Goal: Information Seeking & Learning: Check status

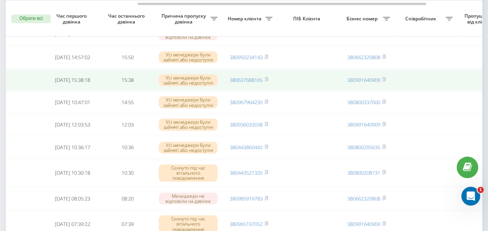
scroll to position [0, 215]
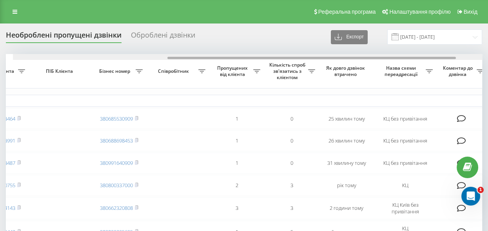
scroll to position [0, 254]
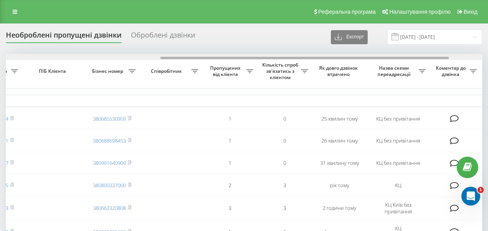
drag, startPoint x: 182, startPoint y: 58, endPoint x: 337, endPoint y: 80, distance: 156.4
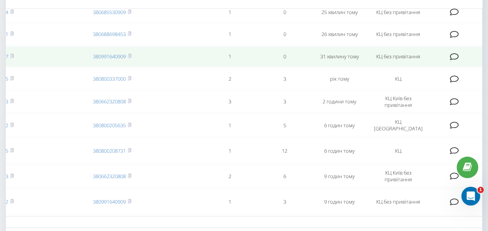
scroll to position [36, 0]
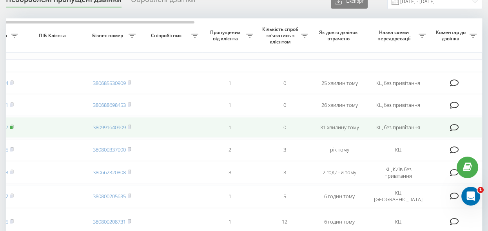
click at [13, 128] on icon at bounding box center [12, 127] width 4 height 5
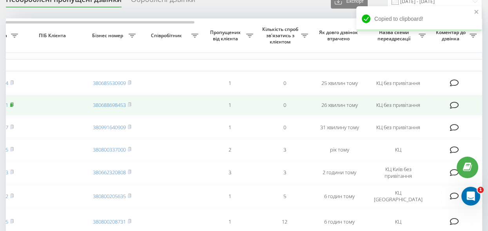
click at [13, 105] on rect at bounding box center [11, 106] width 2 height 4
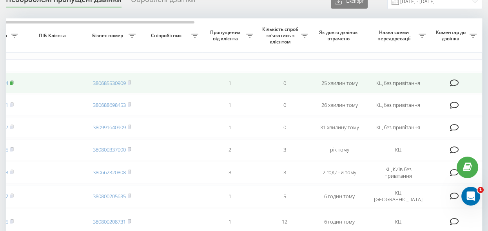
click at [13, 82] on rect at bounding box center [11, 84] width 2 height 4
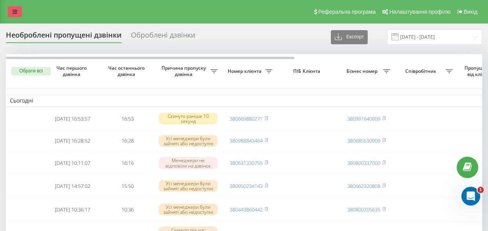
click at [19, 12] on link at bounding box center [15, 11] width 14 height 11
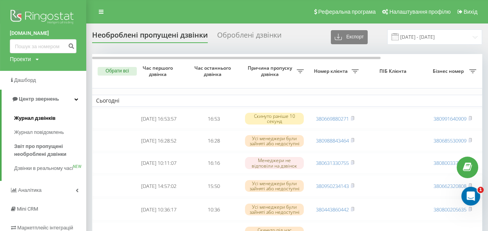
click at [39, 117] on span "Журнал дзвінків" at bounding box center [35, 118] width 42 height 8
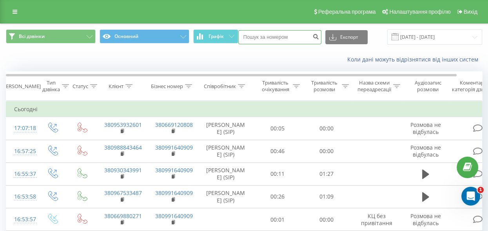
click at [260, 36] on input at bounding box center [279, 37] width 83 height 14
paste input "0994893437"
type input "0994893437"
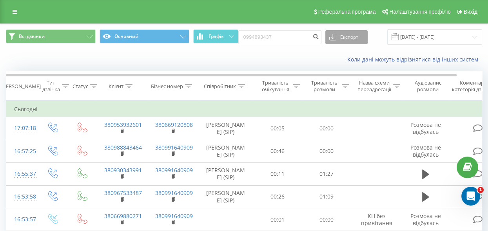
click at [331, 39] on icon at bounding box center [332, 37] width 7 height 8
click at [300, 64] on div "Коли дані можуть відрізнятися вiд інших систем" at bounding box center [243, 59] width 487 height 19
click at [313, 37] on icon "submit" at bounding box center [316, 35] width 7 height 5
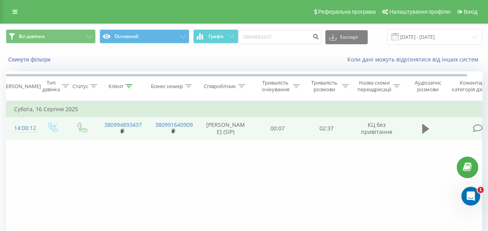
click at [429, 127] on icon at bounding box center [425, 129] width 7 height 11
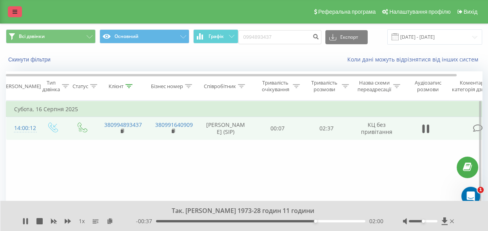
click at [11, 11] on link at bounding box center [15, 11] width 14 height 11
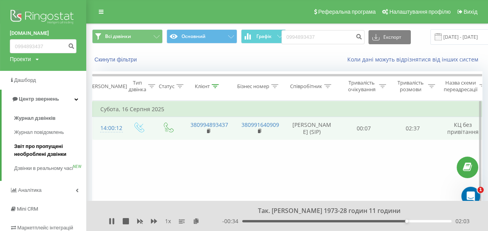
click at [38, 150] on span "Звіт про пропущені необроблені дзвінки" at bounding box center [48, 151] width 68 height 16
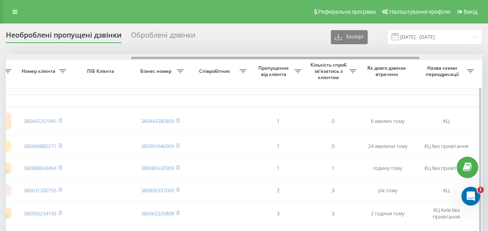
drag, startPoint x: 213, startPoint y: 57, endPoint x: 339, endPoint y: 91, distance: 130.6
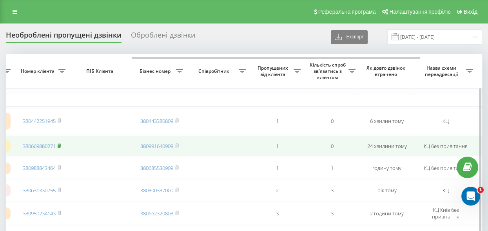
click at [60, 144] on rect at bounding box center [59, 146] width 2 height 4
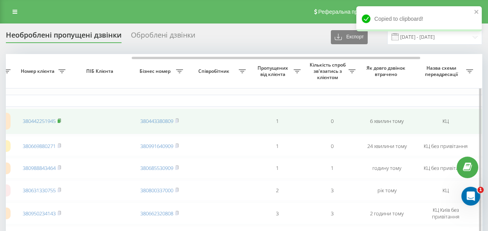
click at [60, 120] on rect at bounding box center [59, 122] width 2 height 4
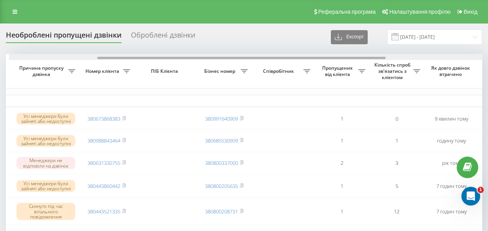
scroll to position [0, 129]
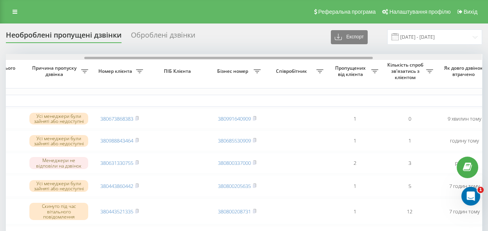
drag, startPoint x: 220, startPoint y: 57, endPoint x: 299, endPoint y: 78, distance: 81.5
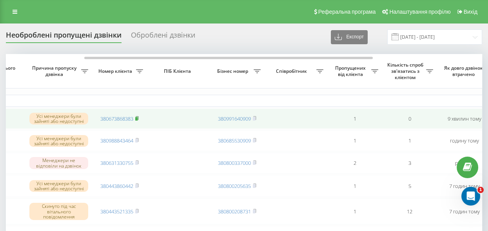
click at [138, 118] on rect at bounding box center [136, 119] width 2 height 4
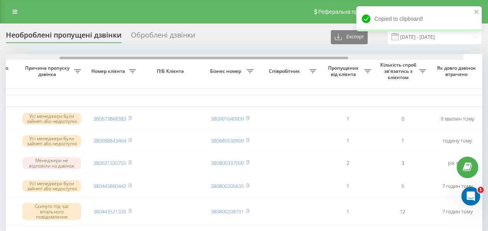
scroll to position [0, 118]
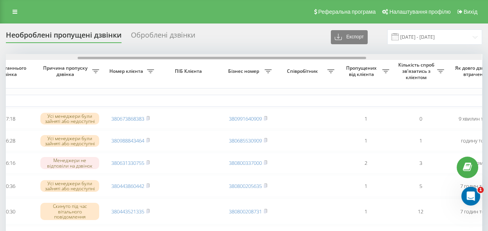
drag, startPoint x: 186, startPoint y: 58, endPoint x: 179, endPoint y: 73, distance: 16.3
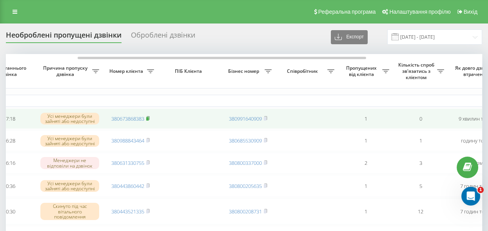
click at [149, 118] on icon at bounding box center [148, 118] width 4 height 5
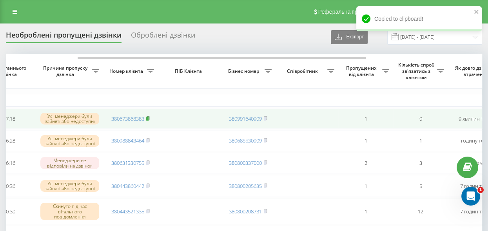
click at [148, 118] on rect at bounding box center [147, 119] width 2 height 4
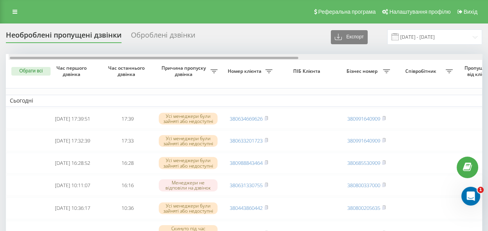
scroll to position [0, 9]
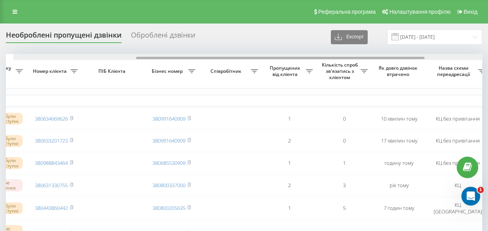
drag, startPoint x: 167, startPoint y: 57, endPoint x: 272, endPoint y: 92, distance: 109.9
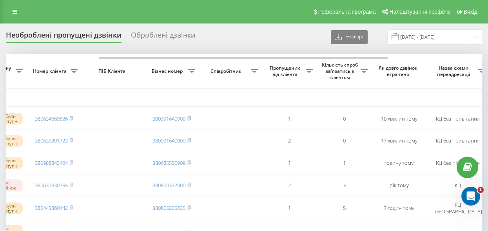
scroll to position [0, 179]
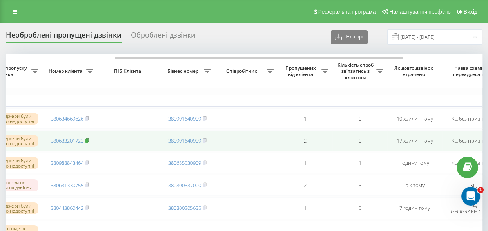
click at [88, 142] on rect at bounding box center [86, 141] width 2 height 4
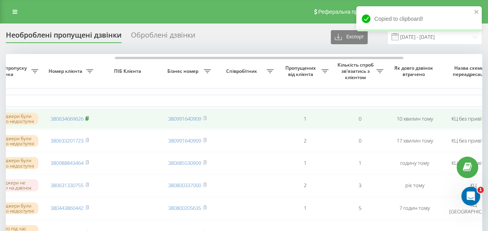
click at [89, 118] on icon at bounding box center [87, 118] width 4 height 5
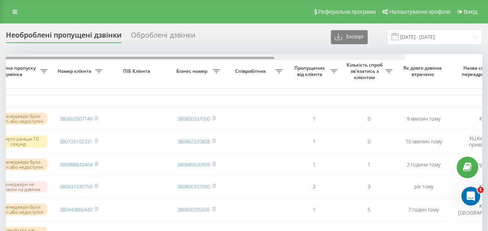
scroll to position [0, 91]
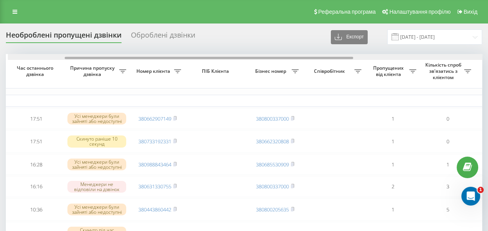
drag, startPoint x: 94, startPoint y: 57, endPoint x: 150, endPoint y: 95, distance: 67.4
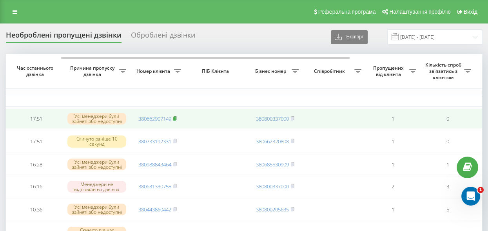
click at [176, 117] on rect at bounding box center [174, 119] width 2 height 4
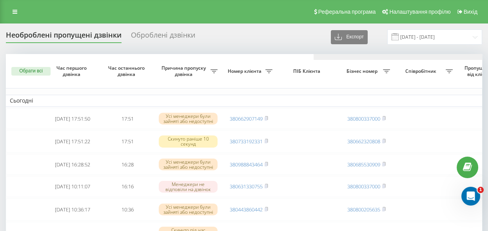
scroll to position [0, 307]
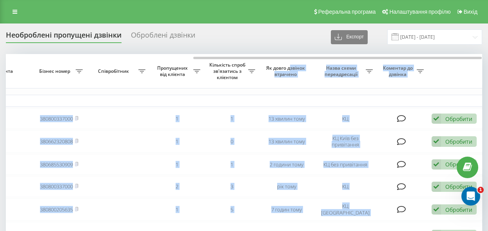
drag, startPoint x: 246, startPoint y: 56, endPoint x: 289, endPoint y: 63, distance: 43.7
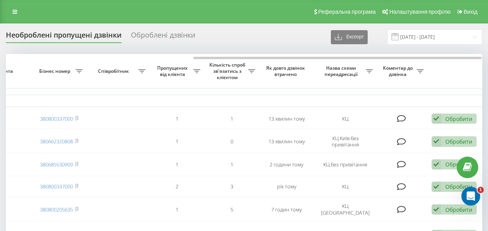
click at [268, 33] on div "Необроблені пропущені дзвінки Оброблені дзвінки Експорт .csv .xlsx [DATE] - [DA…" at bounding box center [244, 36] width 476 height 15
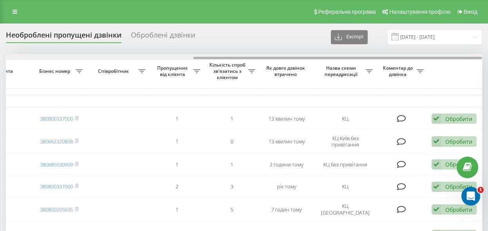
drag, startPoint x: 234, startPoint y: 58, endPoint x: 282, endPoint y: 65, distance: 48.3
drag, startPoint x: 246, startPoint y: 58, endPoint x: 361, endPoint y: 60, distance: 115.3
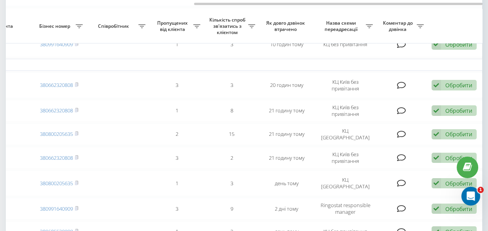
scroll to position [249, 0]
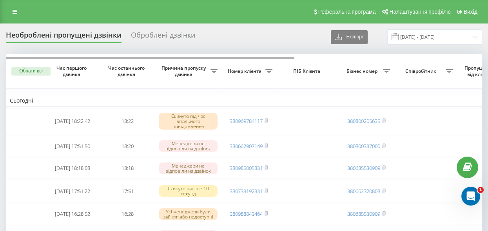
click at [202, 58] on div at bounding box center [150, 58] width 289 height 2
drag, startPoint x: 202, startPoint y: 58, endPoint x: 245, endPoint y: 74, distance: 46.4
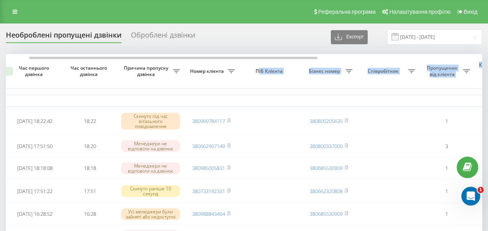
drag, startPoint x: 262, startPoint y: 79, endPoint x: 308, endPoint y: 89, distance: 47.0
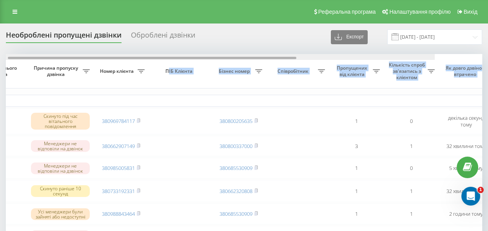
drag, startPoint x: 254, startPoint y: 59, endPoint x: 317, endPoint y: 75, distance: 64.9
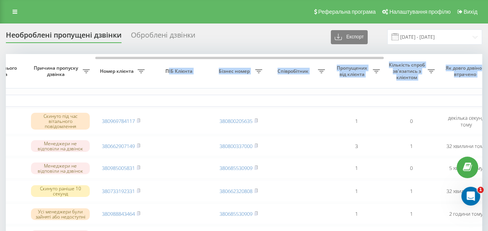
scroll to position [0, 135]
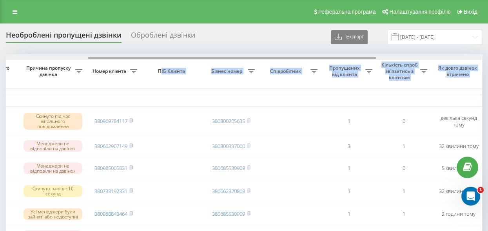
drag, startPoint x: 283, startPoint y: 57, endPoint x: 296, endPoint y: 59, distance: 12.6
click at [294, 59] on div at bounding box center [232, 58] width 289 height 2
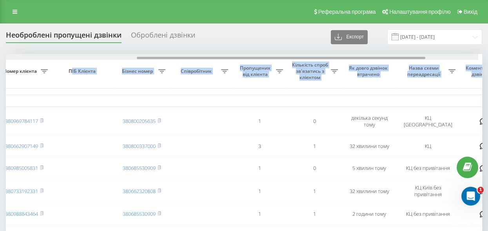
scroll to position [0, 234]
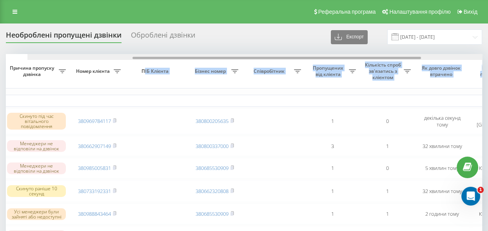
drag, startPoint x: 291, startPoint y: 59, endPoint x: 271, endPoint y: 72, distance: 24.4
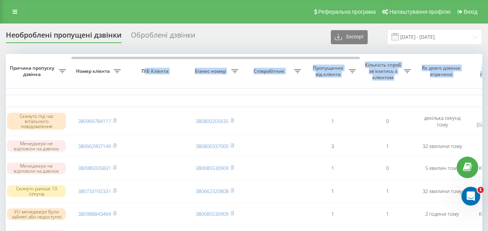
scroll to position [0, 135]
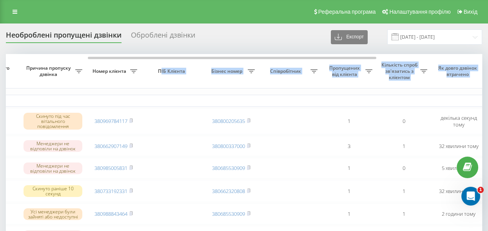
click at [270, 72] on span "Співробітник" at bounding box center [287, 71] width 48 height 6
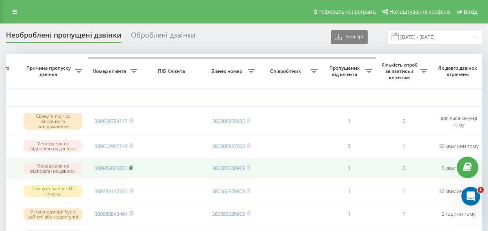
click at [133, 168] on icon at bounding box center [131, 167] width 4 height 5
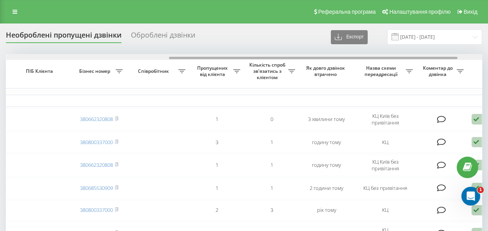
drag, startPoint x: 270, startPoint y: 57, endPoint x: 412, endPoint y: 96, distance: 146.8
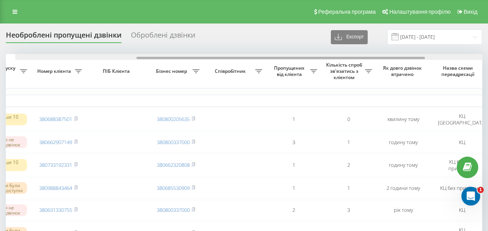
scroll to position [0, 204]
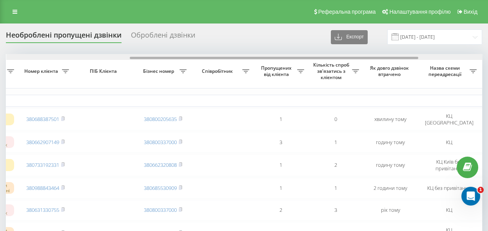
drag, startPoint x: 216, startPoint y: 56, endPoint x: 340, endPoint y: 73, distance: 125.0
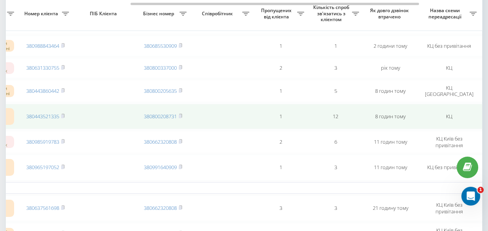
scroll to position [107, 0]
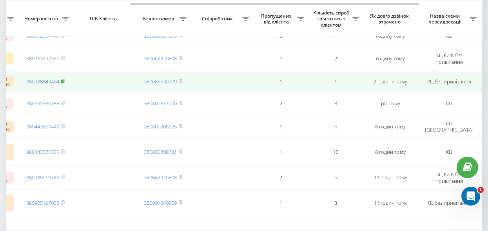
click at [63, 80] on rect at bounding box center [62, 82] width 2 height 4
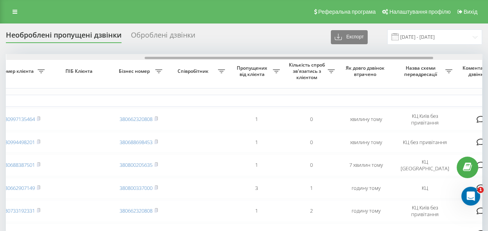
scroll to position [0, 244]
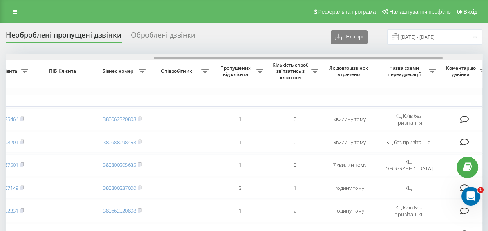
drag, startPoint x: 194, startPoint y: 57, endPoint x: 343, endPoint y: 68, distance: 149.0
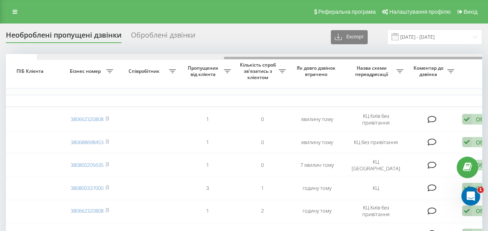
scroll to position [0, 307]
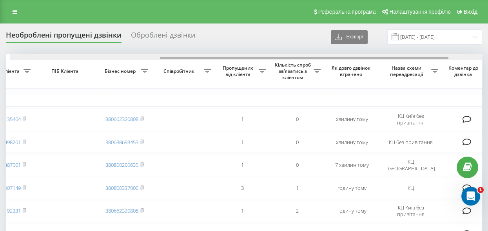
drag, startPoint x: 174, startPoint y: 57, endPoint x: 172, endPoint y: 84, distance: 26.8
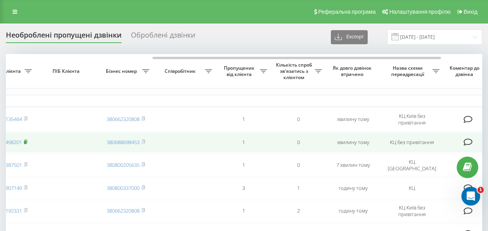
click at [26, 141] on rect at bounding box center [25, 143] width 2 height 4
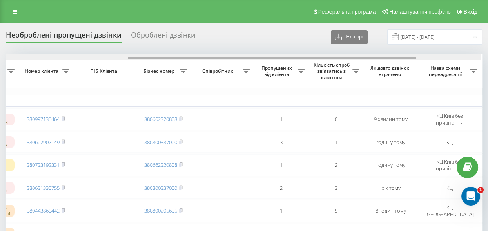
scroll to position [0, 210]
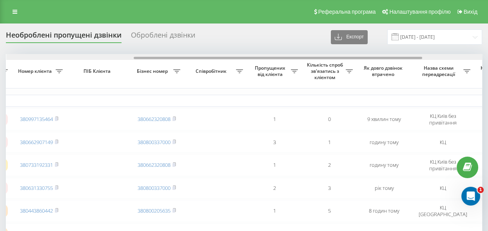
drag, startPoint x: 176, startPoint y: 56, endPoint x: 304, endPoint y: 75, distance: 129.2
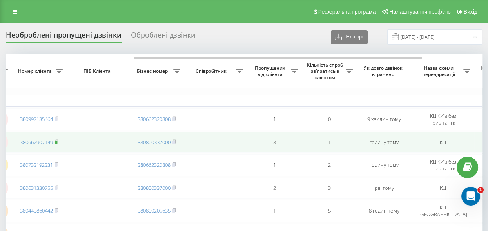
click at [57, 142] on rect at bounding box center [56, 143] width 2 height 4
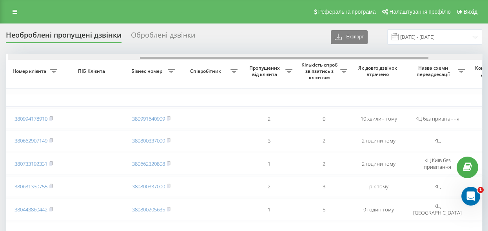
scroll to position [0, 217]
drag, startPoint x: 216, startPoint y: 58, endPoint x: 349, endPoint y: 76, distance: 133.4
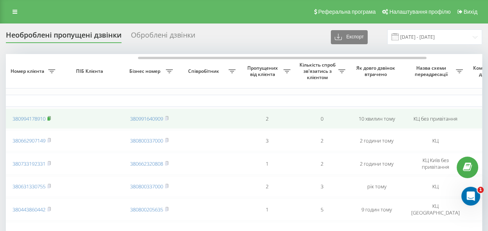
drag, startPoint x: 50, startPoint y: 118, endPoint x: 60, endPoint y: 124, distance: 11.8
click at [50, 118] on rect at bounding box center [48, 119] width 2 height 4
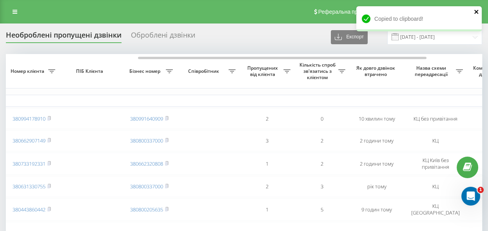
click at [475, 11] on icon "close" at bounding box center [476, 12] width 4 height 4
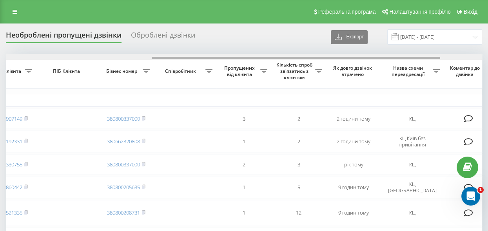
scroll to position [0, 244]
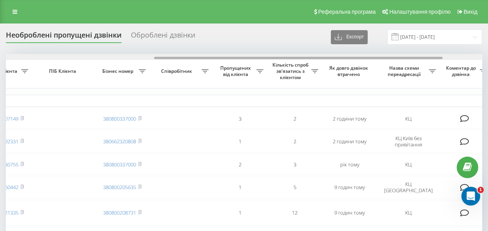
drag, startPoint x: 239, startPoint y: 57, endPoint x: 387, endPoint y: 86, distance: 151.5
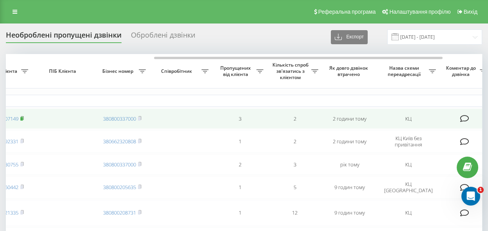
click at [23, 119] on rect at bounding box center [21, 119] width 2 height 4
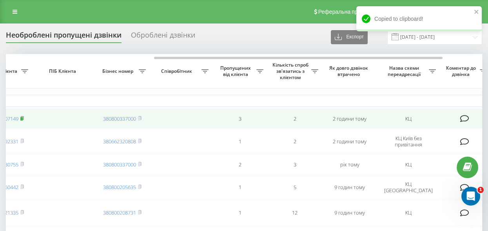
click at [22, 117] on rect at bounding box center [21, 119] width 2 height 4
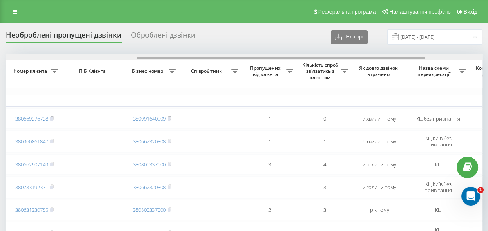
drag, startPoint x: 250, startPoint y: 56, endPoint x: 379, endPoint y: 76, distance: 130.5
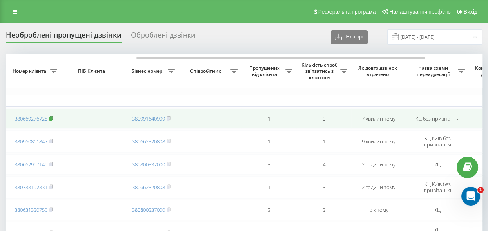
click at [52, 118] on rect at bounding box center [50, 119] width 2 height 4
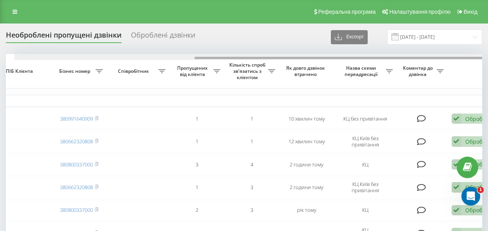
scroll to position [0, 307]
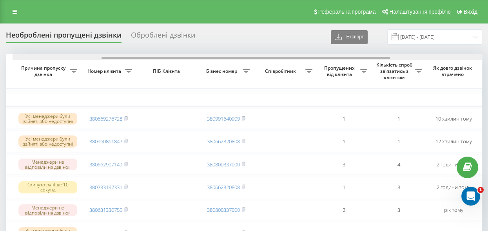
drag, startPoint x: 261, startPoint y: 58, endPoint x: 345, endPoint y: 85, distance: 89.2
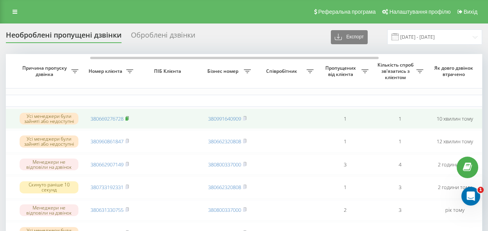
click at [127, 118] on rect at bounding box center [126, 119] width 2 height 4
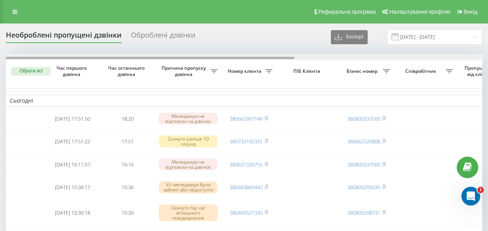
scroll to position [0, 307]
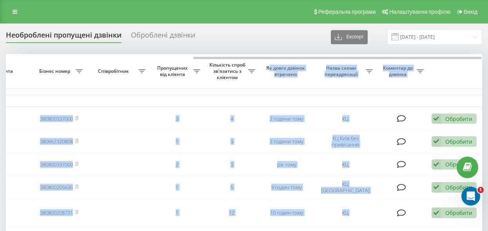
drag, startPoint x: 241, startPoint y: 56, endPoint x: 268, endPoint y: 61, distance: 27.1
